Goal: Task Accomplishment & Management: Manage account settings

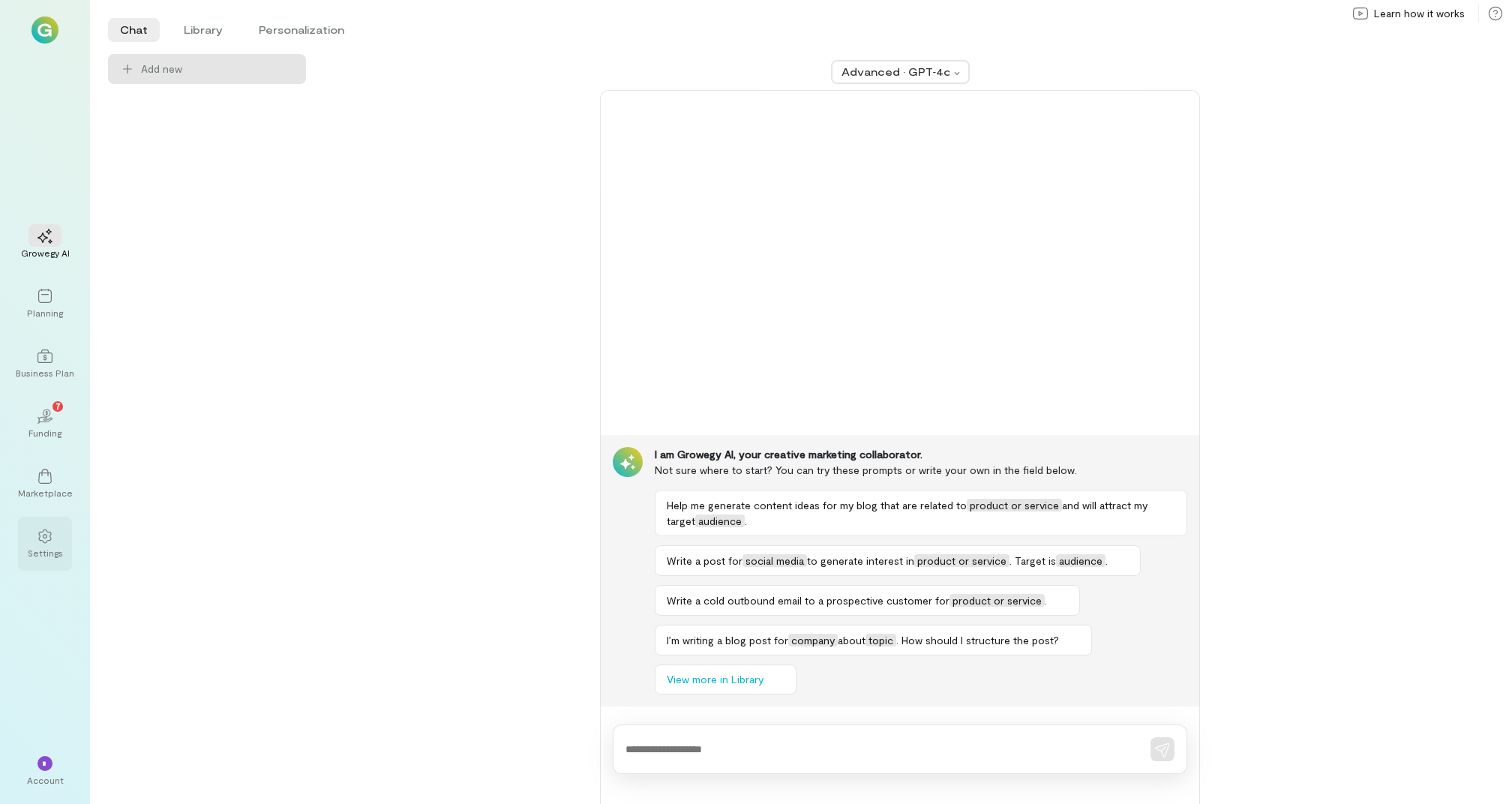
click at [39, 519] on div "Settings" at bounding box center [45, 544] width 54 height 54
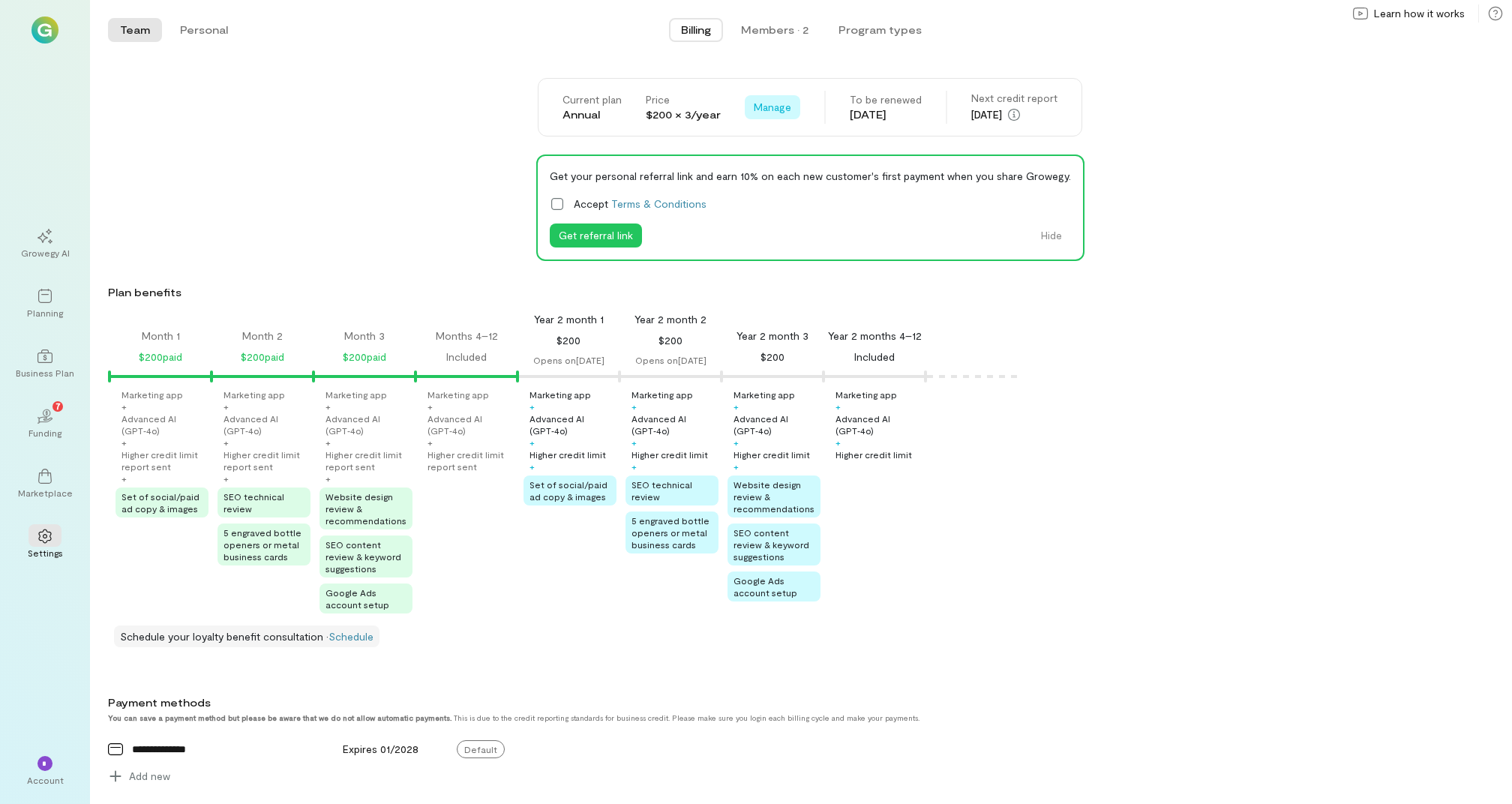
click at [774, 116] on button "Manage" at bounding box center [772, 107] width 56 height 24
click at [791, 134] on span "Cancel renewal" at bounding box center [815, 139] width 73 height 15
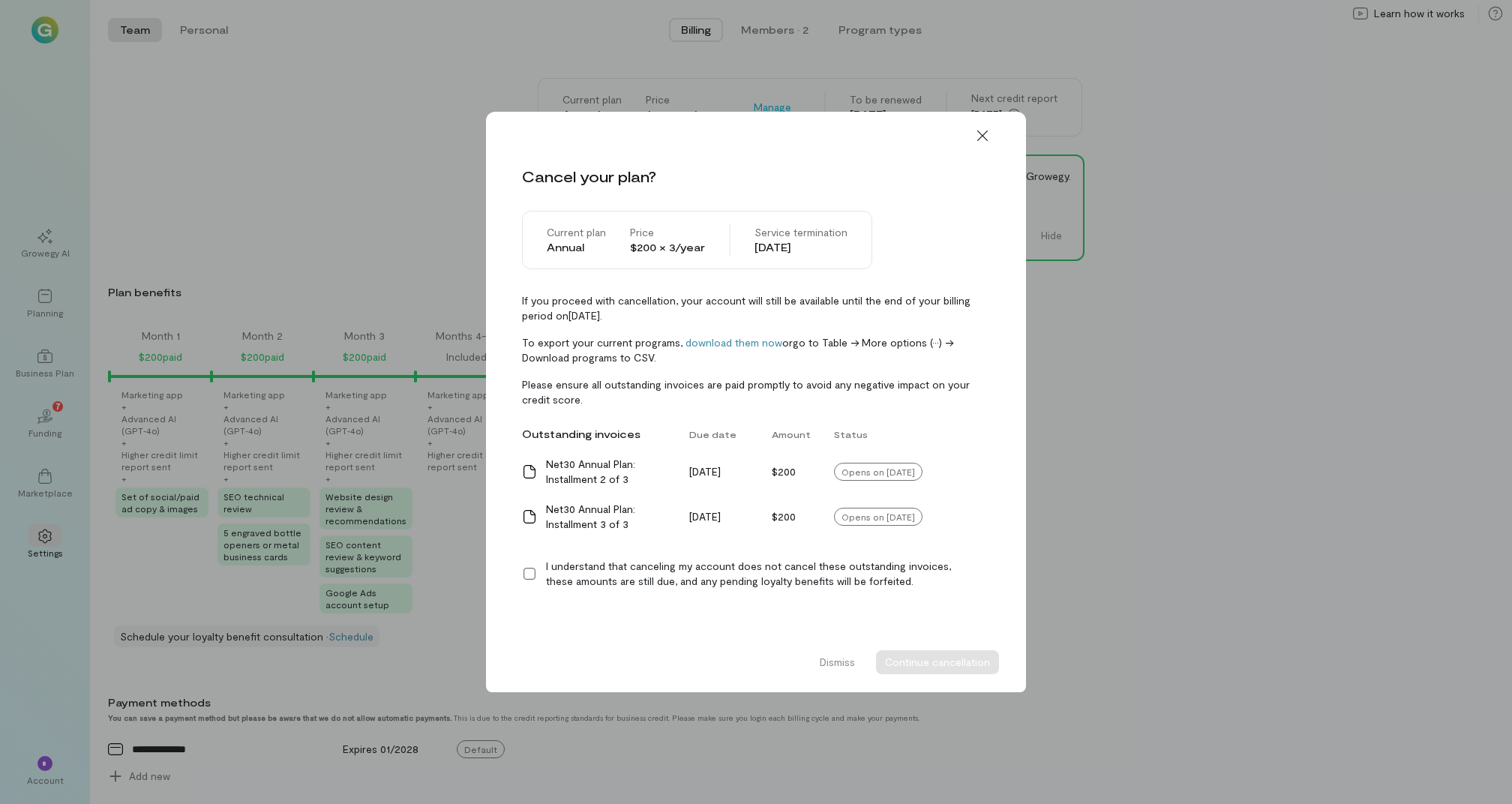
click at [723, 559] on div "I understand that canceling my account does not cancel these outstanding invoic…" at bounding box center [767, 574] width 444 height 30
click at [915, 664] on button "Continue cancellation" at bounding box center [937, 662] width 123 height 24
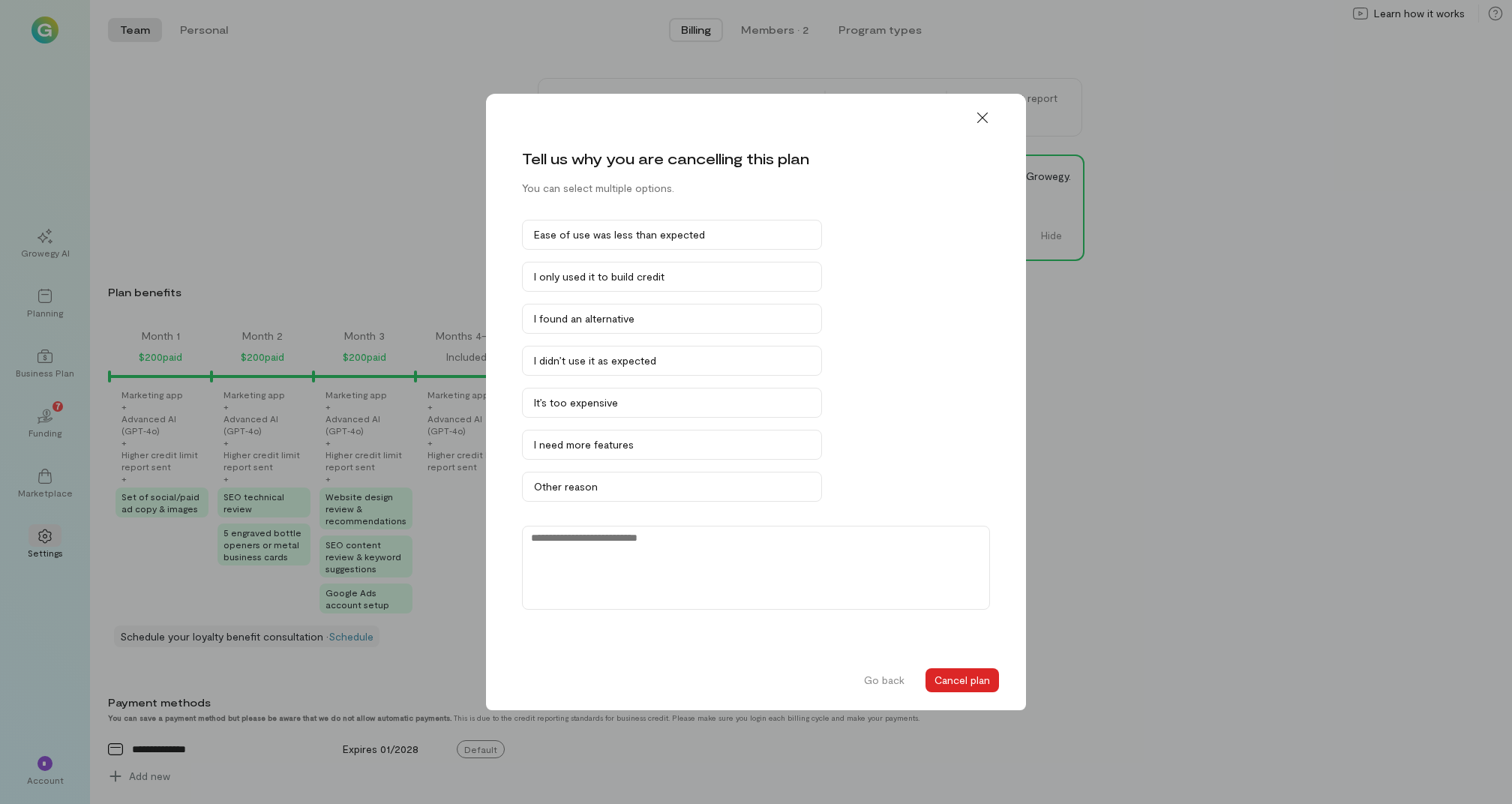
drag, startPoint x: 953, startPoint y: 683, endPoint x: 1058, endPoint y: 197, distance: 497.2
click at [1058, 197] on div "Tell us why you are cancelling this plan You can select multiple options. Ease …" at bounding box center [756, 402] width 1512 height 804
click at [940, 682] on button "Cancel plan" at bounding box center [962, 680] width 73 height 24
